Goal: Check status: Check status

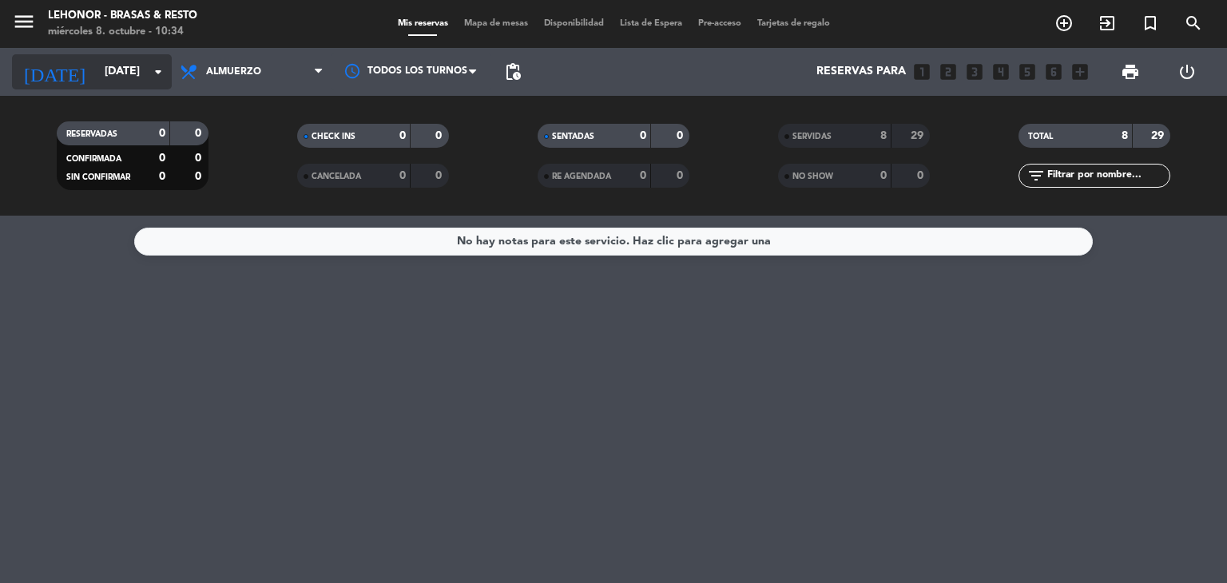
click at [153, 76] on icon "arrow_drop_down" at bounding box center [158, 71] width 19 height 19
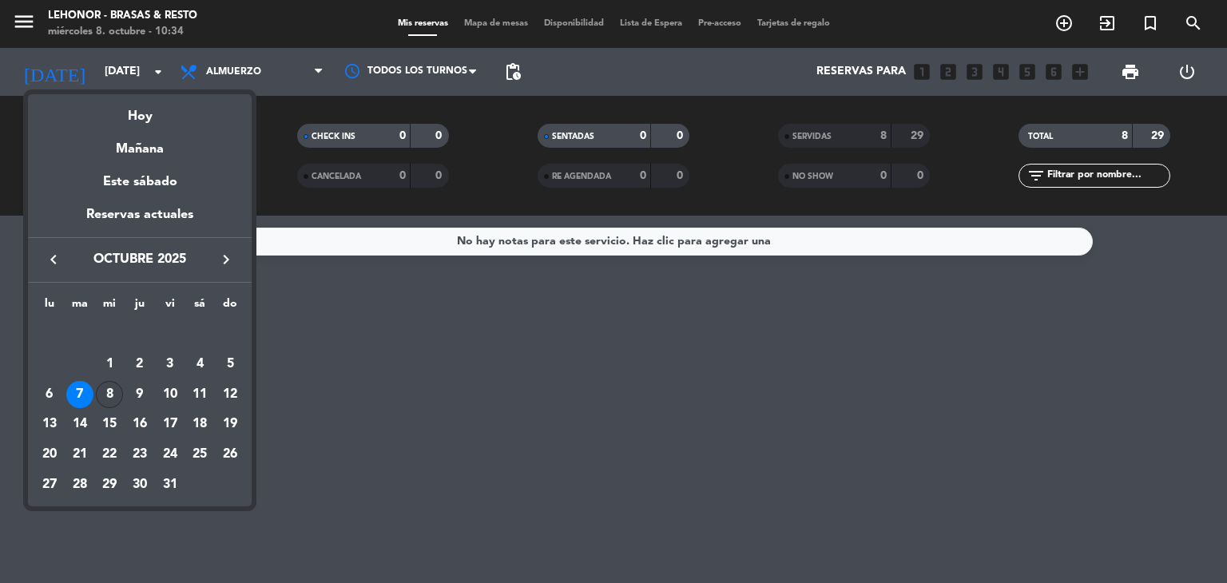
click at [95, 387] on td "8" at bounding box center [109, 394] width 30 height 30
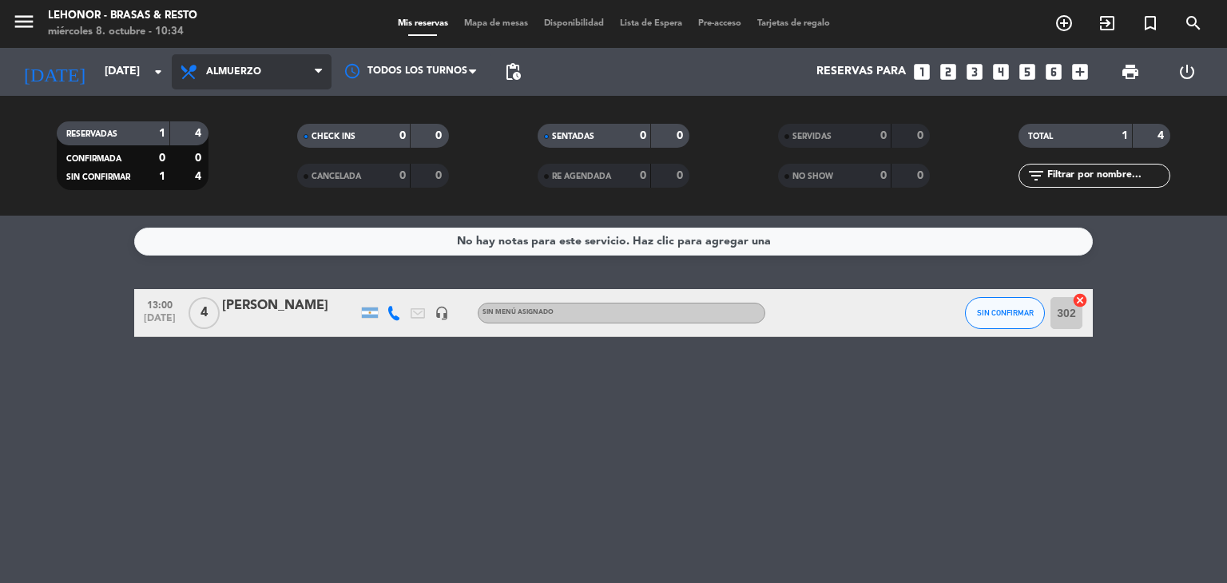
click at [241, 77] on span "Almuerzo" at bounding box center [252, 71] width 160 height 35
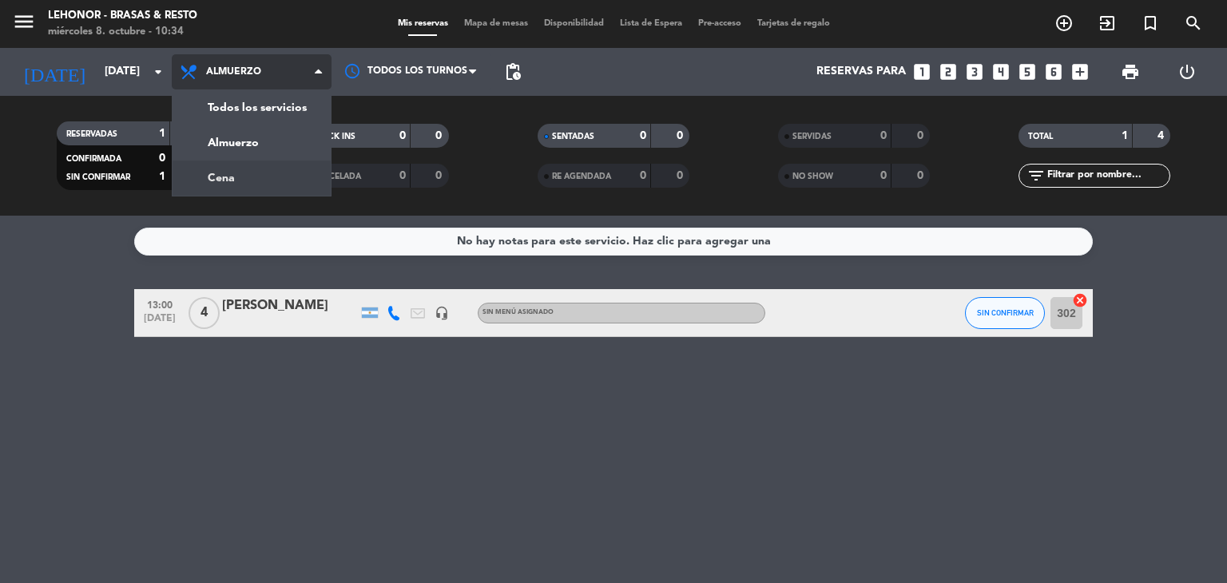
click at [243, 173] on div "menu [PERSON_NAME] - Brasas & Resto [DATE] 8. octubre - 10:34 Mis reservas Mapa…" at bounding box center [613, 108] width 1227 height 216
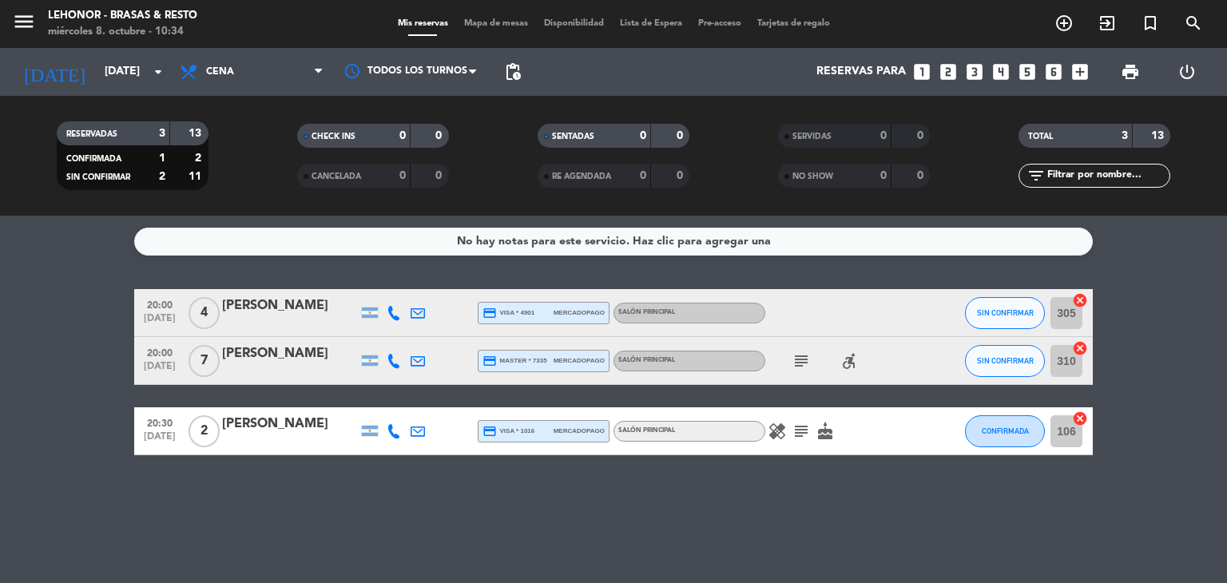
click at [799, 367] on icon "subject" at bounding box center [801, 360] width 19 height 19
click at [799, 363] on icon "subject" at bounding box center [801, 360] width 19 height 19
click at [800, 427] on icon "subject" at bounding box center [801, 431] width 19 height 19
click at [799, 427] on icon "subject" at bounding box center [801, 431] width 19 height 19
click at [200, 65] on icon at bounding box center [190, 71] width 23 height 19
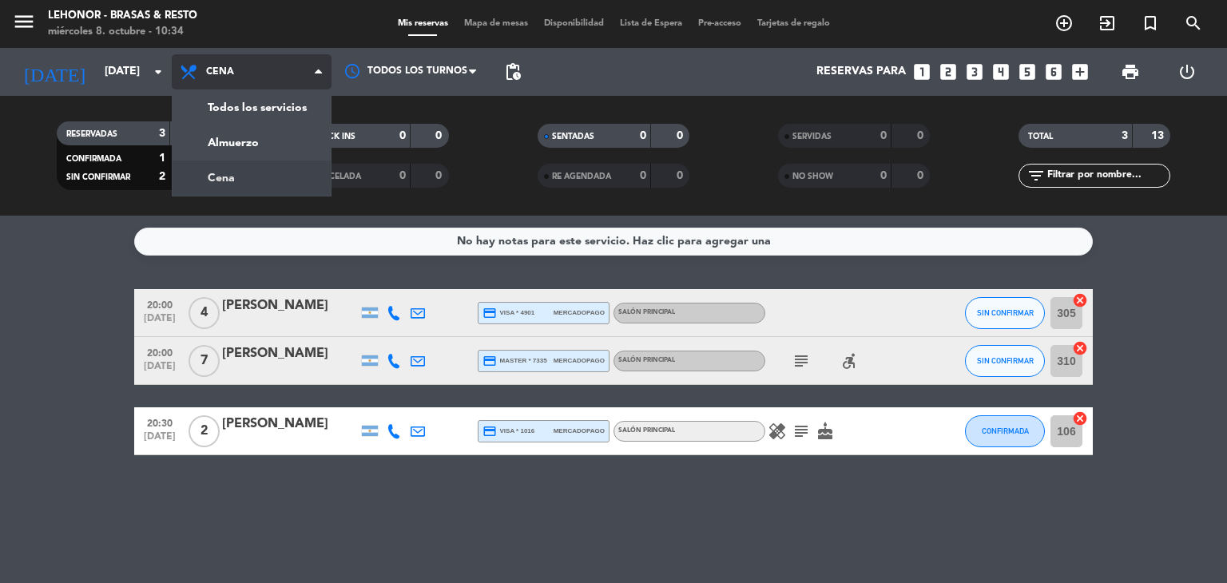
click at [200, 65] on icon at bounding box center [190, 71] width 23 height 19
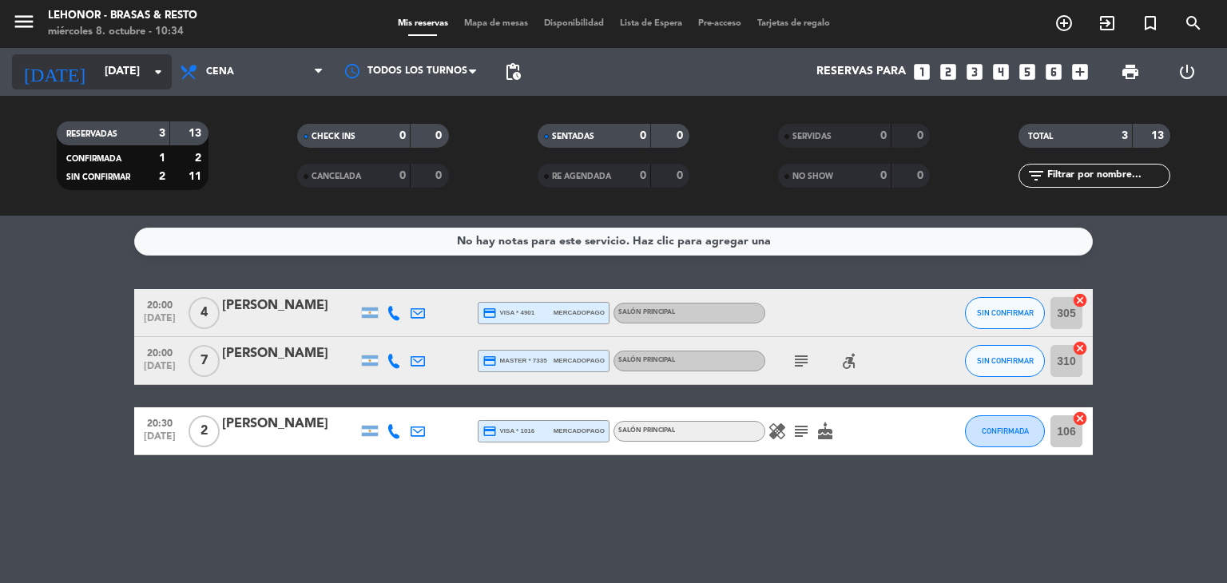
click at [112, 73] on input "[DATE]" at bounding box center [173, 72] width 152 height 29
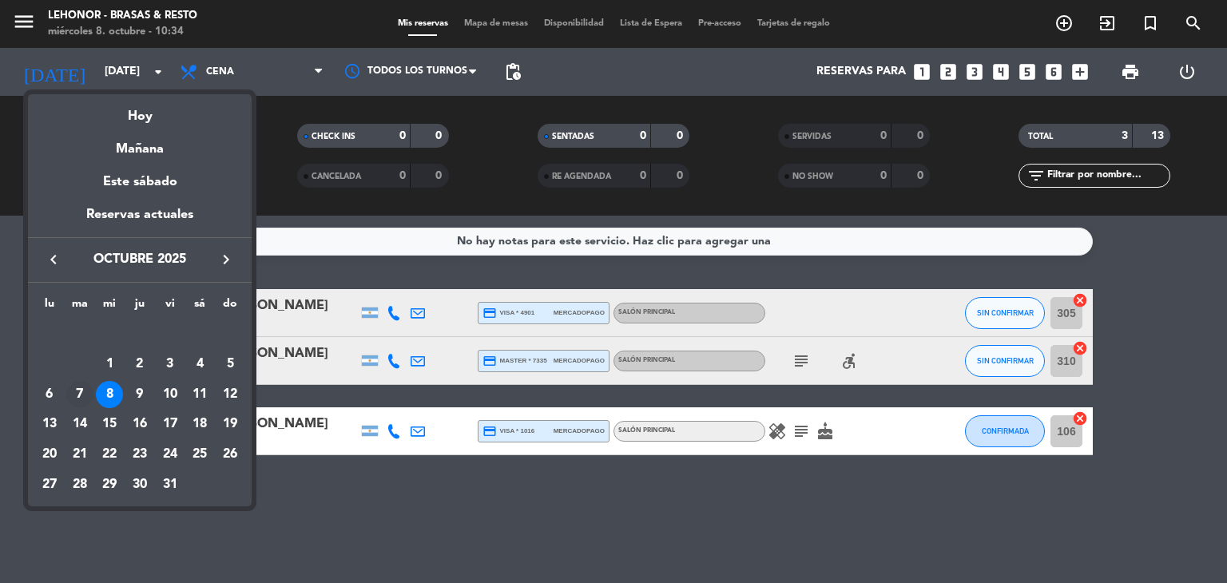
click at [83, 387] on div "7" at bounding box center [79, 394] width 27 height 27
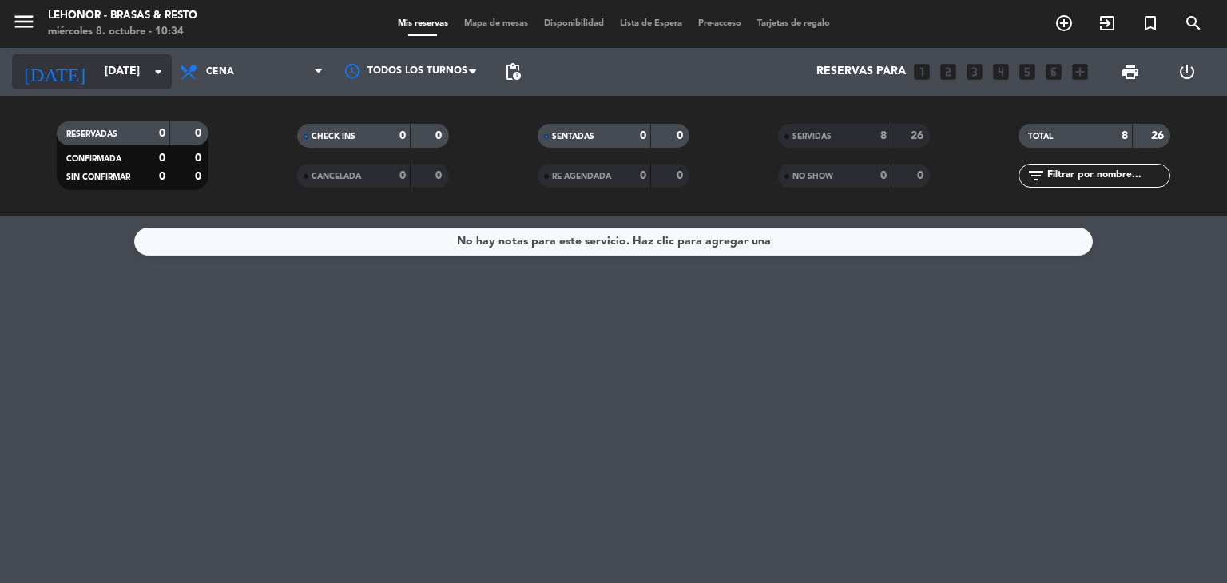
click at [166, 71] on icon "arrow_drop_down" at bounding box center [158, 71] width 19 height 19
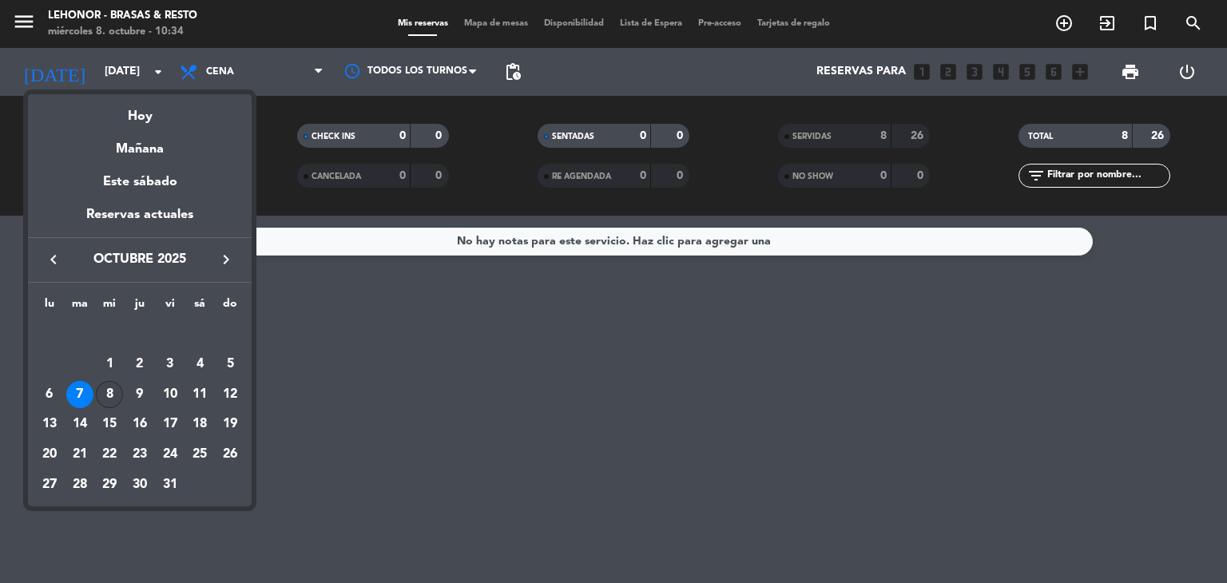
click at [116, 389] on div "8" at bounding box center [109, 394] width 27 height 27
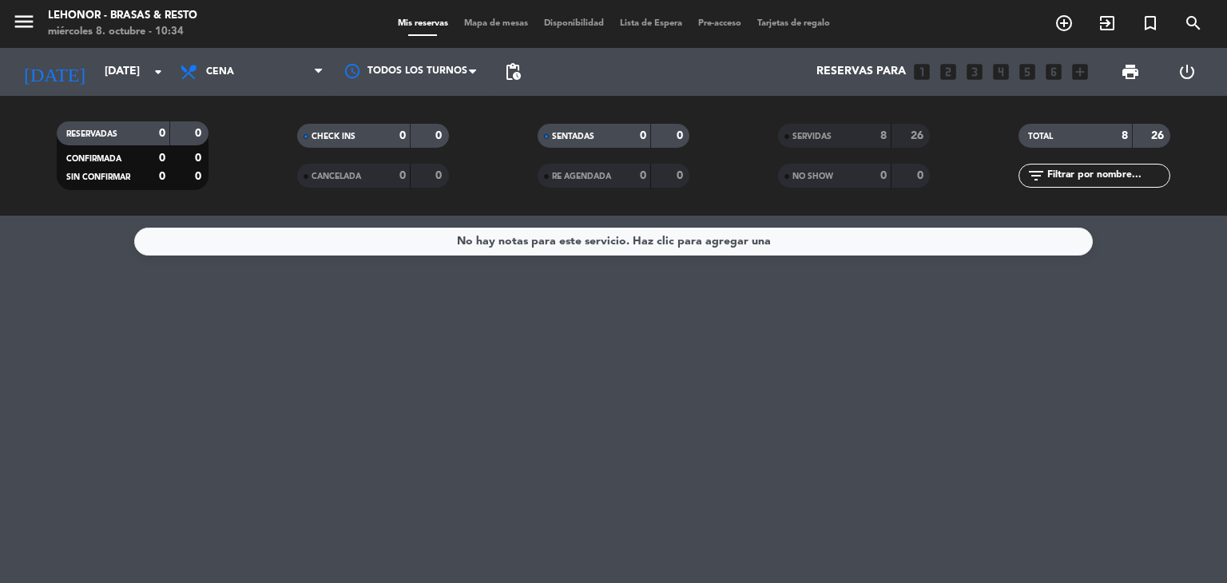
type input "[DATE]"
